Goal: Information Seeking & Learning: Learn about a topic

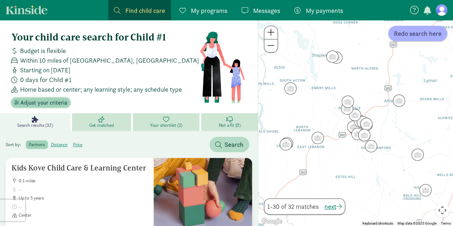
click at [34, 101] on span "Adjust your criteria" at bounding box center [43, 103] width 47 height 9
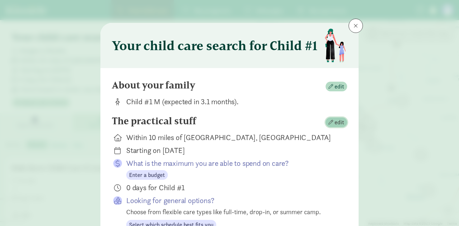
click at [332, 123] on span "edit" at bounding box center [336, 122] width 16 height 9
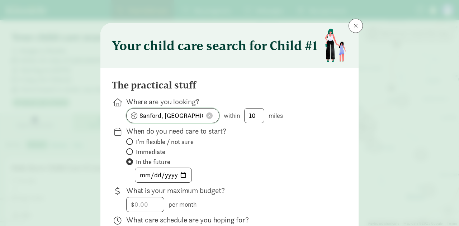
click at [210, 116] on span at bounding box center [209, 115] width 6 height 6
click at [181, 110] on input at bounding box center [172, 116] width 92 height 14
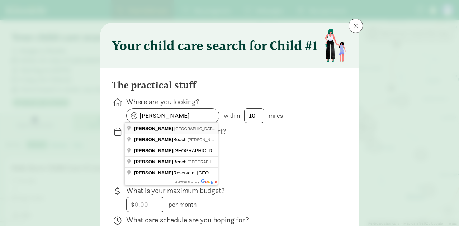
type input "Wells, ME, USA"
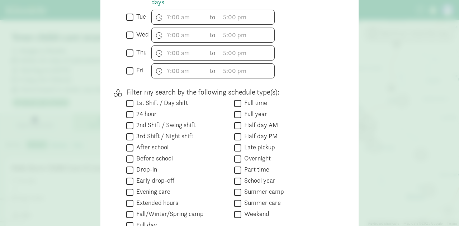
scroll to position [323, 0]
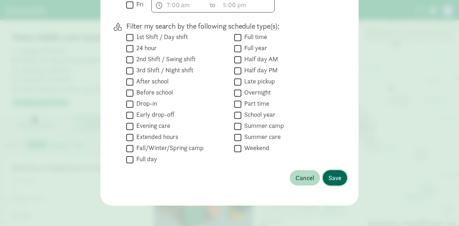
click at [336, 174] on span "Save" at bounding box center [334, 178] width 13 height 10
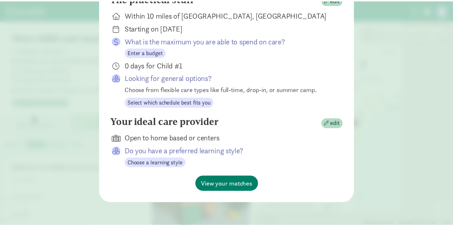
scroll to position [122, 0]
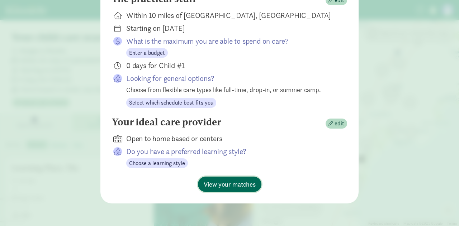
click at [233, 185] on span "View your matches" at bounding box center [229, 184] width 52 height 10
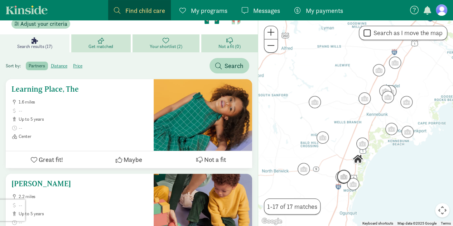
scroll to position [96, 0]
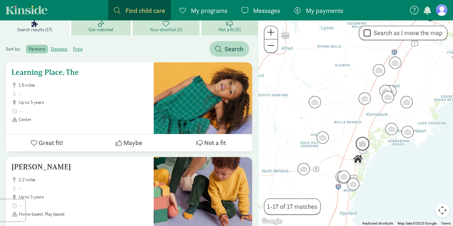
click at [78, 91] on span at bounding box center [83, 94] width 129 height 6
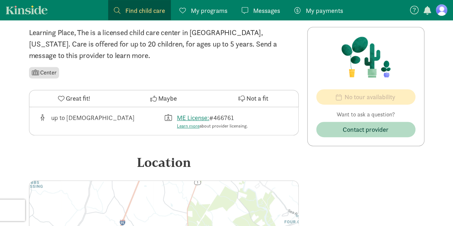
scroll to position [159, 0]
click at [160, 142] on div "Learning Place, The is a licensed child care center in Wells, Maine. Care is of…" at bounding box center [164, 190] width 270 height 327
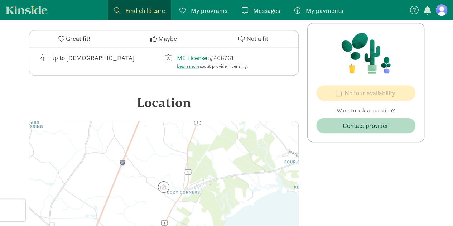
scroll to position [218, 0]
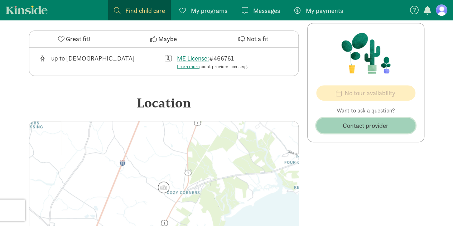
click at [346, 128] on span "Contact provider" at bounding box center [366, 126] width 46 height 10
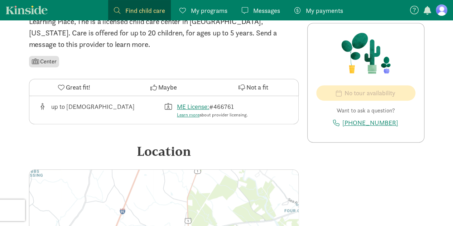
scroll to position [169, 0]
click at [246, 86] on button "Not a fit" at bounding box center [253, 88] width 90 height 16
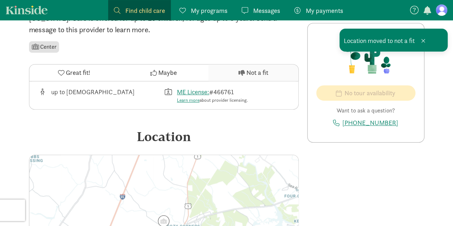
scroll to position [0, 0]
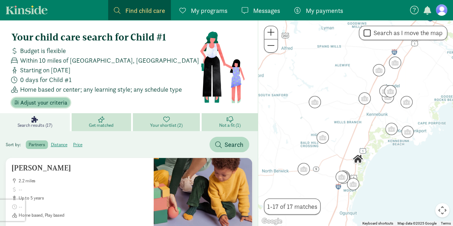
click at [37, 101] on span "Adjust your criteria" at bounding box center [43, 103] width 47 height 9
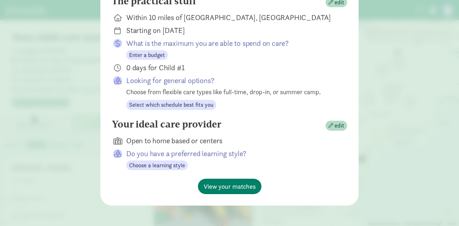
scroll to position [122, 0]
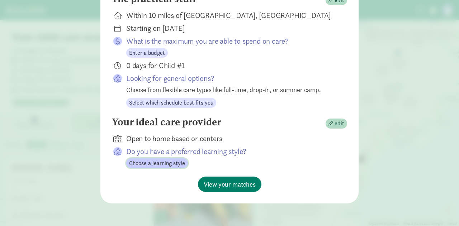
click at [168, 164] on span "Choose a learning style" at bounding box center [157, 163] width 56 height 9
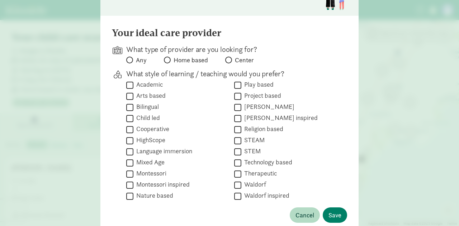
scroll to position [59, 0]
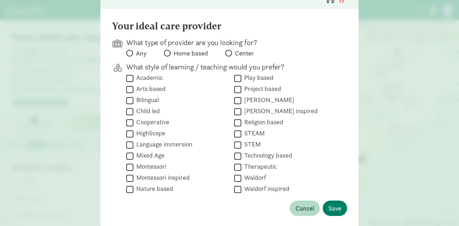
click at [136, 51] on span "Any" at bounding box center [141, 53] width 11 height 9
click at [131, 51] on input "Any" at bounding box center [128, 53] width 5 height 5
radio input "true"
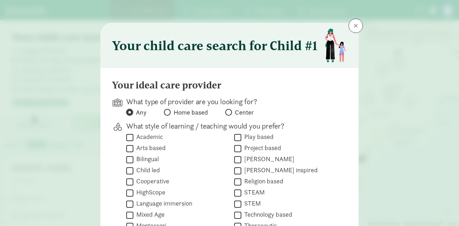
scroll to position [92, 0]
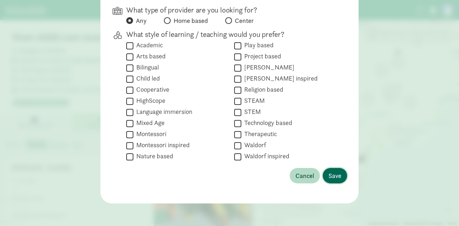
click at [332, 174] on span "Save" at bounding box center [334, 176] width 13 height 10
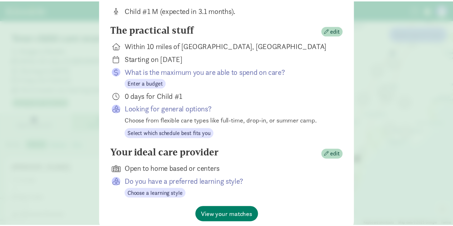
scroll to position [122, 0]
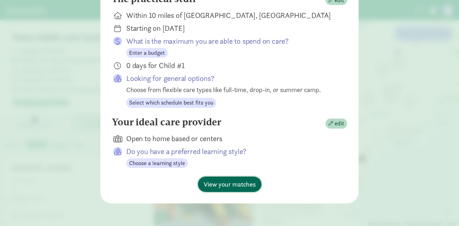
click at [237, 188] on span "View your matches" at bounding box center [229, 184] width 52 height 10
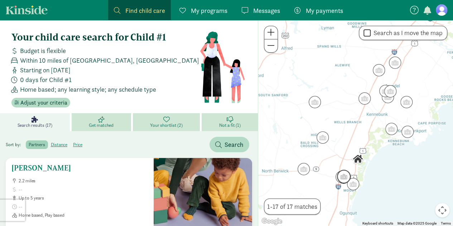
scroll to position [40, 0]
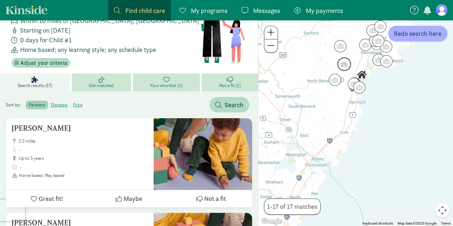
drag, startPoint x: 326, startPoint y: 150, endPoint x: 347, endPoint y: 71, distance: 82.3
click at [347, 71] on img "Click to see details" at bounding box center [344, 63] width 19 height 19
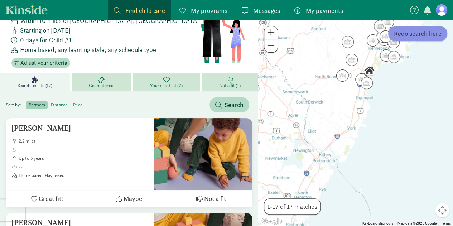
click at [411, 39] on button "Redo search here" at bounding box center [417, 33] width 59 height 15
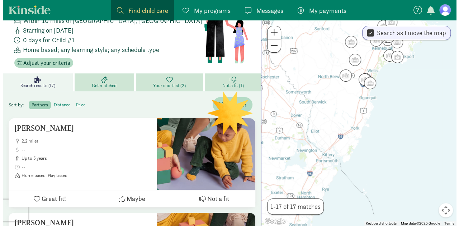
scroll to position [0, 0]
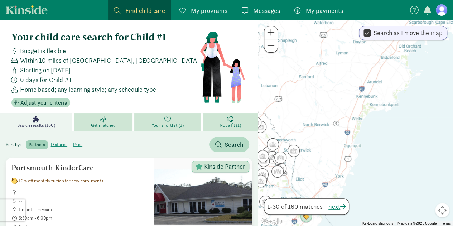
drag, startPoint x: 389, startPoint y: 83, endPoint x: 373, endPoint y: 139, distance: 57.8
click at [373, 139] on div at bounding box center [355, 123] width 195 height 206
click at [368, 32] on input "Search as I move the map" at bounding box center [367, 33] width 7 height 10
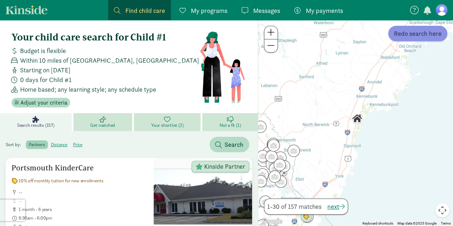
click at [403, 38] on button "Redo search here" at bounding box center [417, 33] width 59 height 15
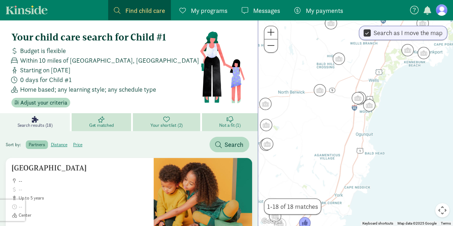
click at [366, 33] on input "Search as I move the map" at bounding box center [367, 33] width 7 height 10
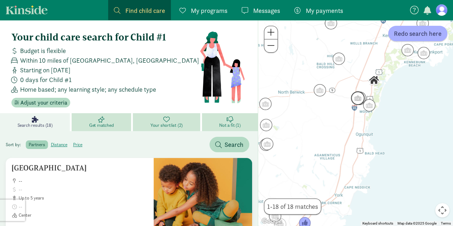
click at [356, 102] on img "Click to see details" at bounding box center [357, 97] width 19 height 19
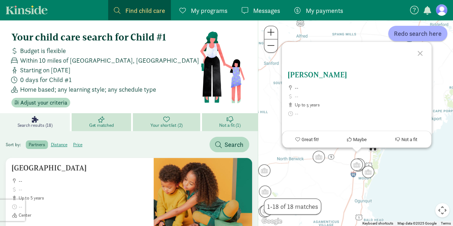
click at [315, 71] on h5 "[PERSON_NAME]" at bounding box center [357, 75] width 138 height 9
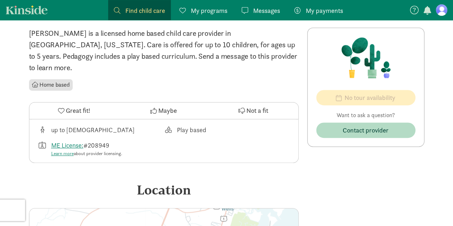
scroll to position [158, 0]
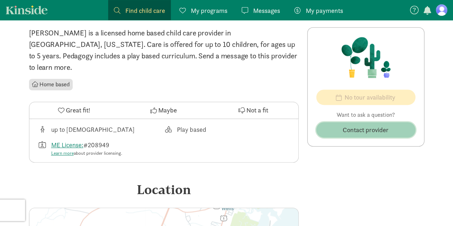
click at [348, 131] on span "Contact provider" at bounding box center [366, 130] width 46 height 10
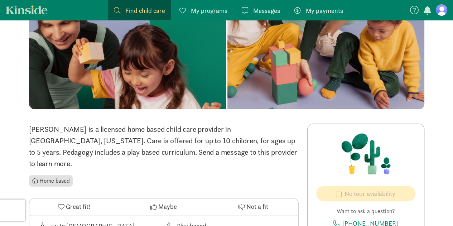
scroll to position [56, 0]
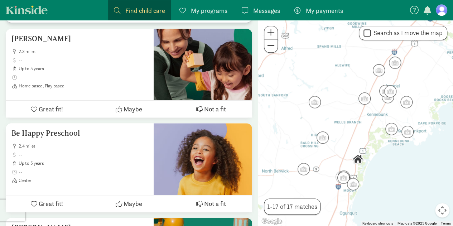
scroll to position [391, 0]
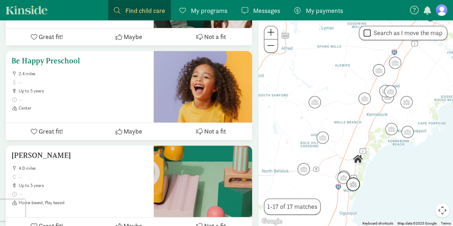
click at [73, 61] on h5 "Be Happy Preschool" at bounding box center [79, 61] width 136 height 9
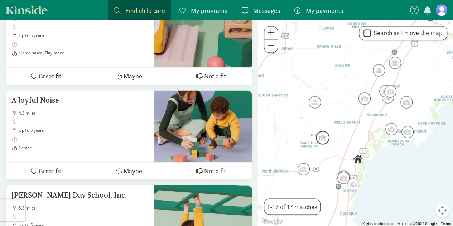
scroll to position [546, 0]
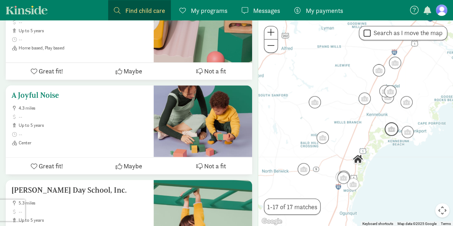
click at [57, 91] on h5 "A Joyful Noise" at bounding box center [79, 95] width 136 height 9
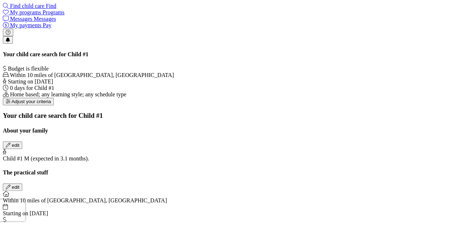
scroll to position [451, 0]
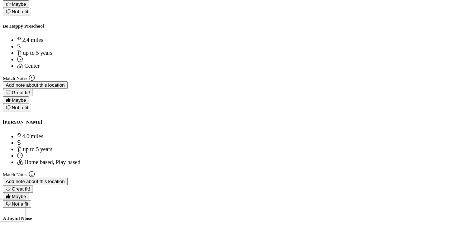
scroll to position [684, 0]
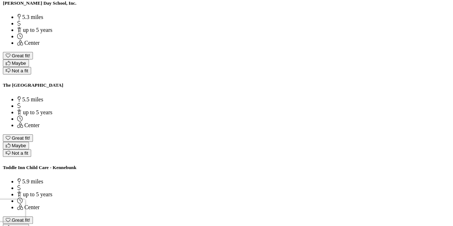
scroll to position [938, 0]
click at [102, 164] on div "Toddle Inn Child Care - Kennebunk 5.9 miles up to 5 years Center" at bounding box center [226, 187] width 447 height 46
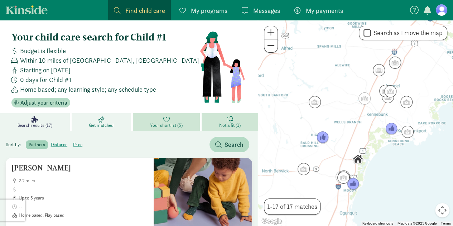
click at [123, 122] on link "Get matched" at bounding box center [102, 122] width 61 height 18
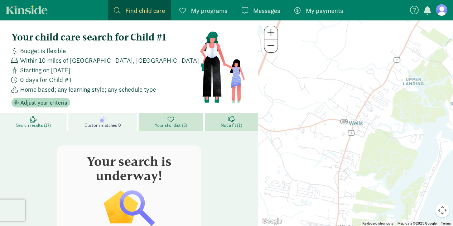
click at [47, 121] on link "Search results (17)" at bounding box center [34, 122] width 68 height 18
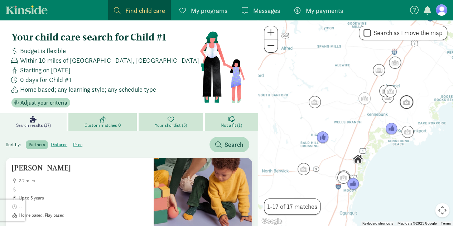
click at [408, 102] on img "Click to see details" at bounding box center [406, 101] width 19 height 19
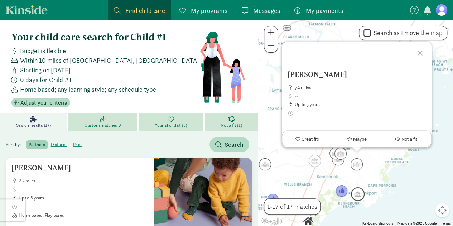
click at [359, 197] on img "Click to see details" at bounding box center [357, 193] width 19 height 19
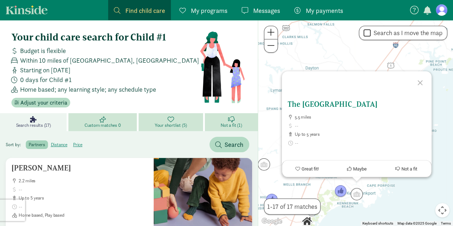
click at [321, 102] on h5 "The [GEOGRAPHIC_DATA]" at bounding box center [357, 104] width 138 height 9
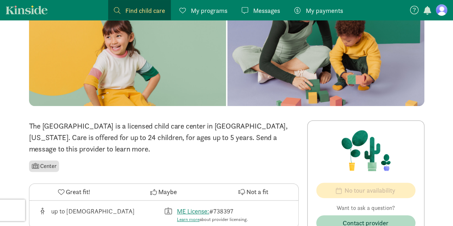
scroll to position [64, 0]
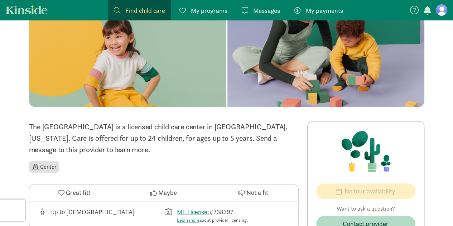
click at [252, 192] on span "Not a fit" at bounding box center [257, 193] width 22 height 10
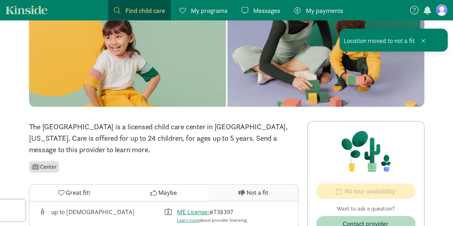
click at [144, 8] on span "Find child care" at bounding box center [145, 11] width 40 height 10
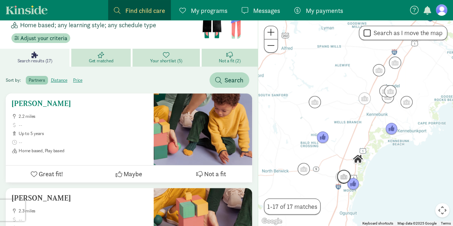
scroll to position [148, 0]
